Goal: Transaction & Acquisition: Book appointment/travel/reservation

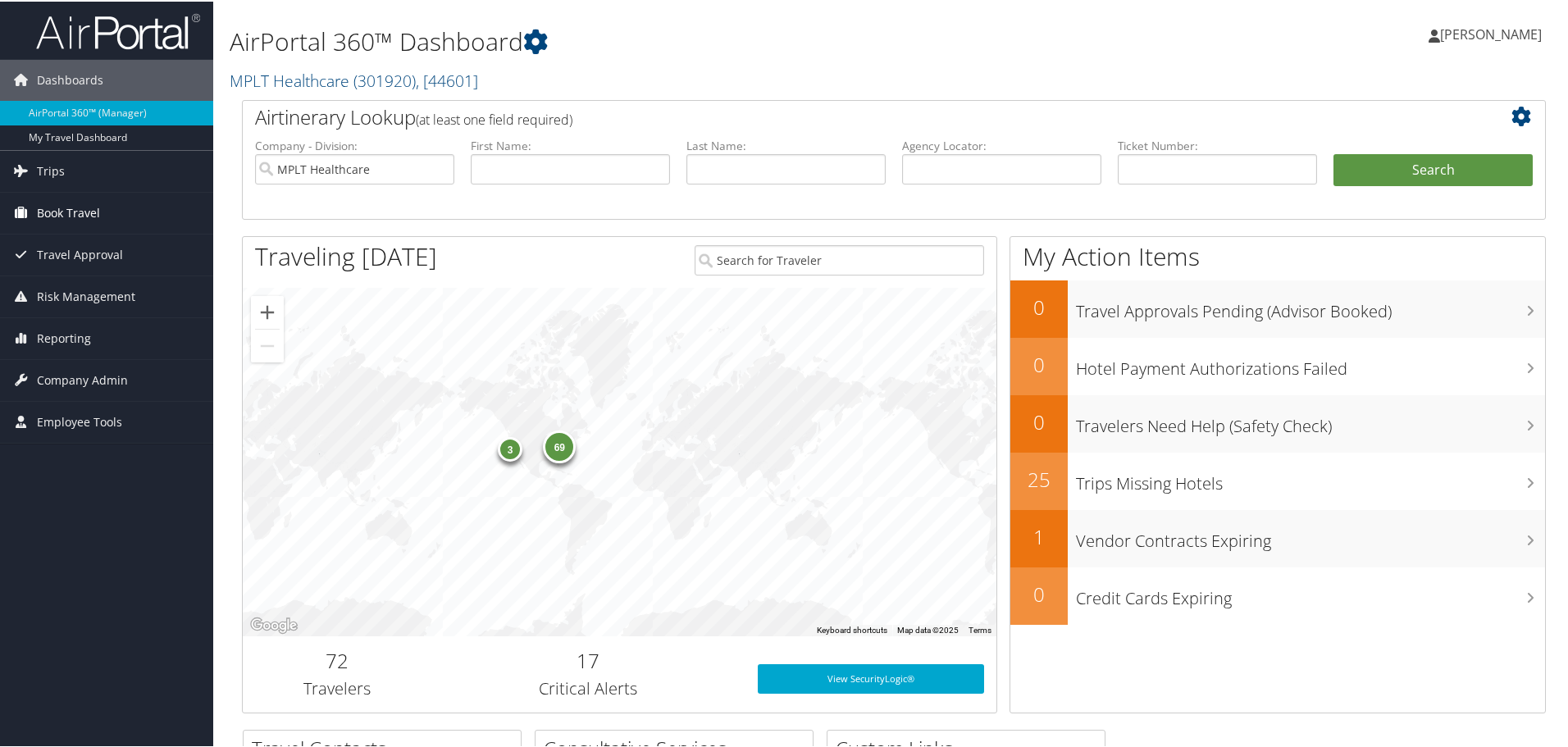
click at [56, 211] on span "Book Travel" at bounding box center [68, 211] width 63 height 41
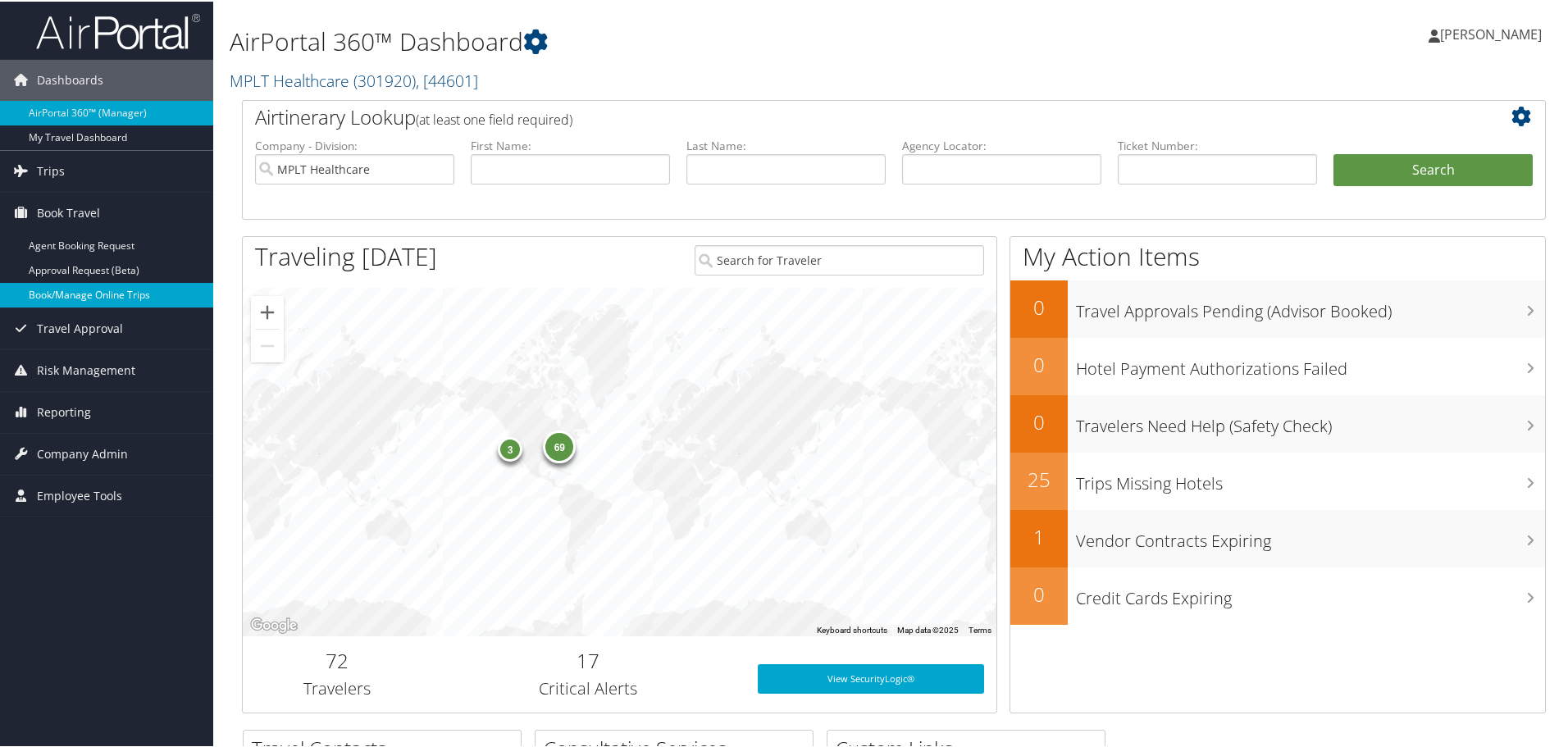
click at [50, 287] on link "Book/Manage Online Trips" at bounding box center [107, 293] width 213 height 24
